Goal: Subscribe to service/newsletter

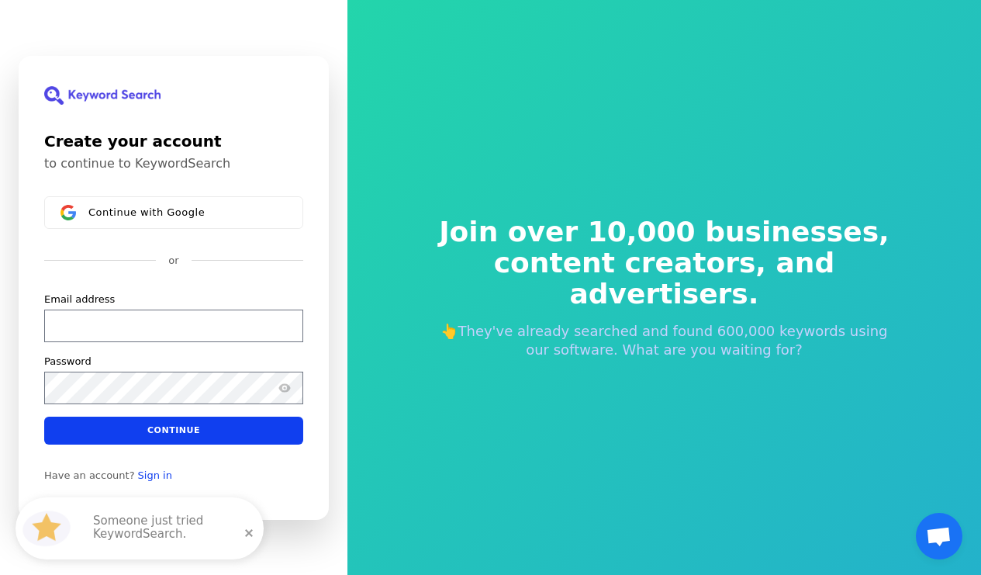
click at [149, 320] on input "Email address" at bounding box center [173, 325] width 259 height 33
click at [193, 328] on input "Email address" at bounding box center [173, 326] width 259 height 33
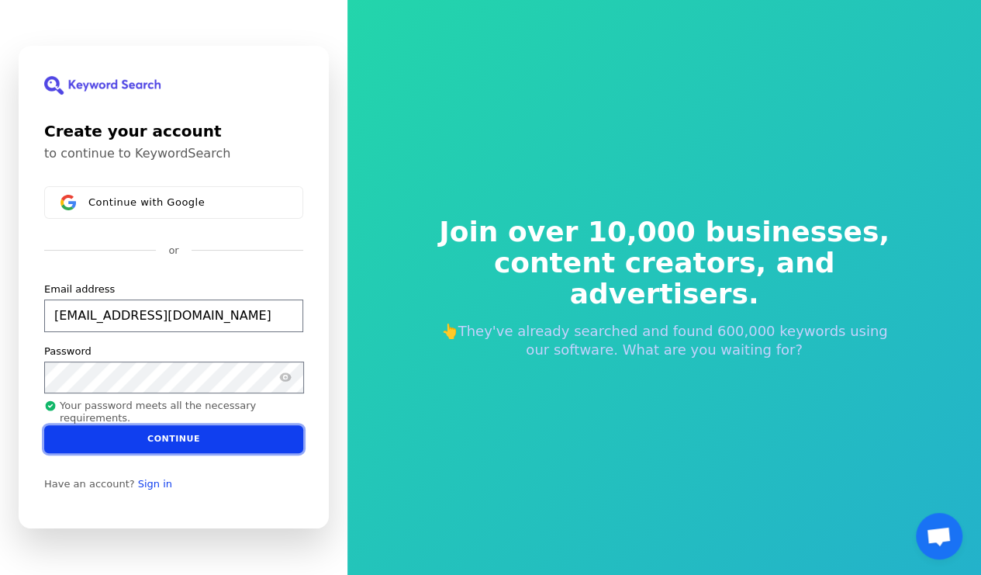
click at [162, 438] on button "Continue" at bounding box center [173, 439] width 259 height 28
type input "[EMAIL_ADDRESS][DOMAIN_NAME]"
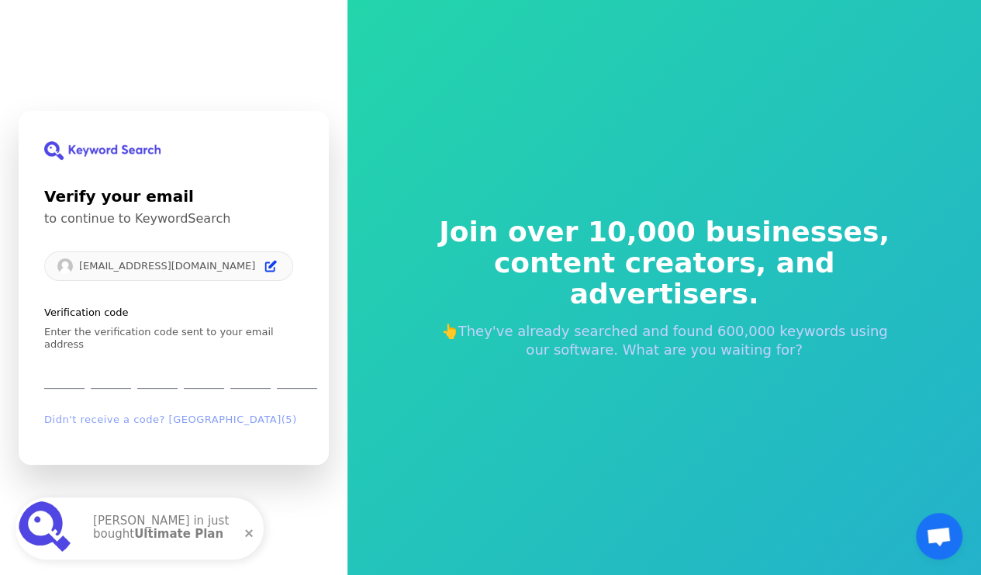
type input "8"
type input "9"
type input "1"
type input "4"
type input "6"
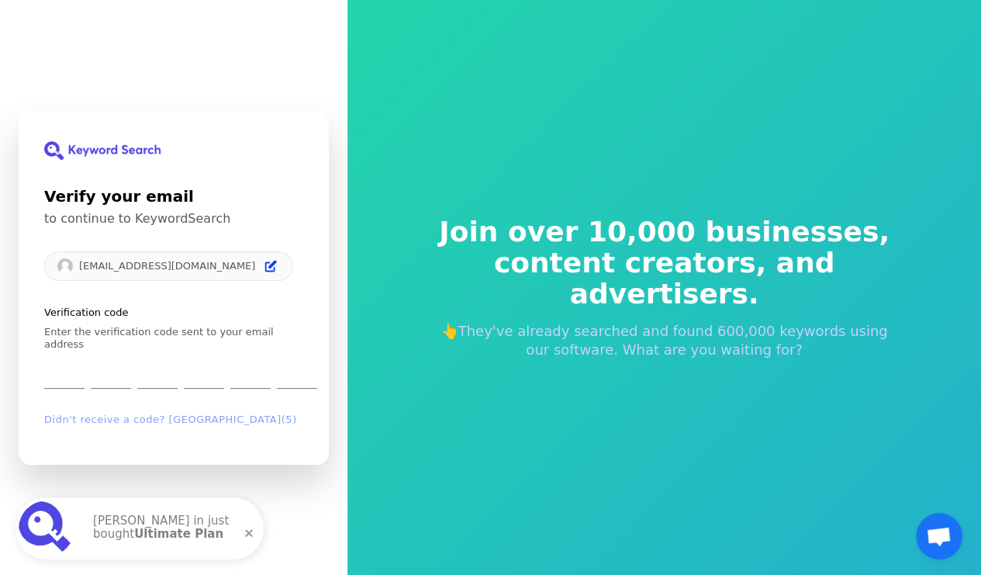
type input "0"
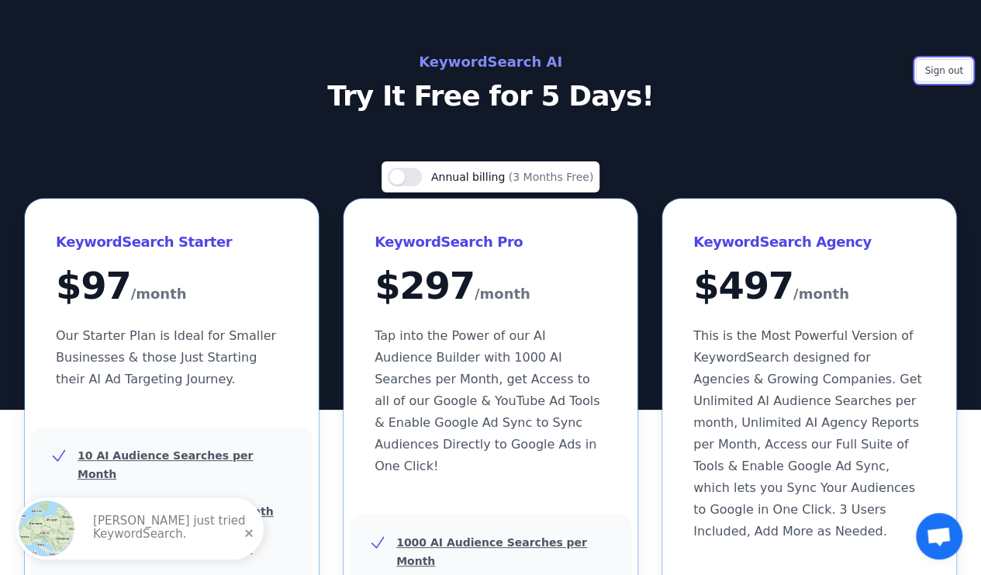
click at [949, 67] on button "Sign out" at bounding box center [944, 70] width 56 height 23
